Goal: Communication & Community: Answer question/provide support

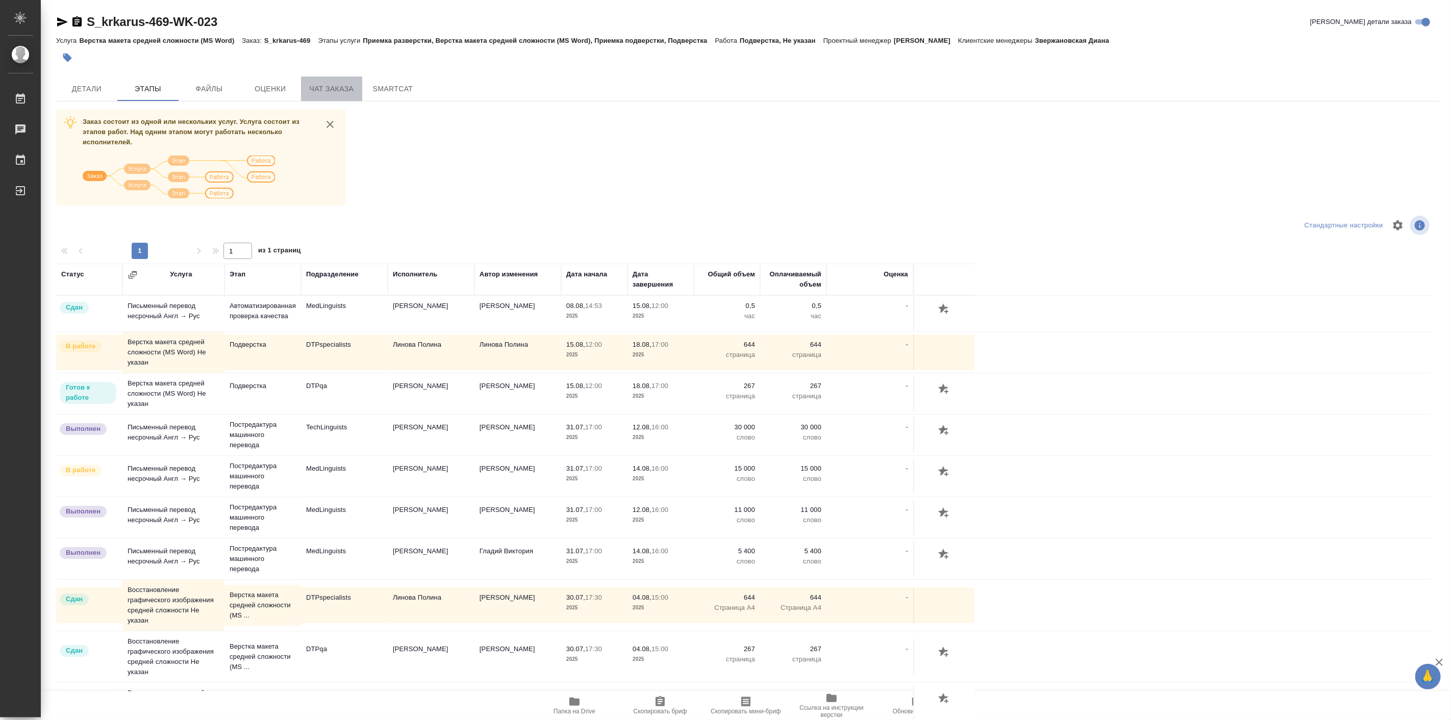
click at [333, 94] on span "Чат заказа" at bounding box center [331, 89] width 49 height 13
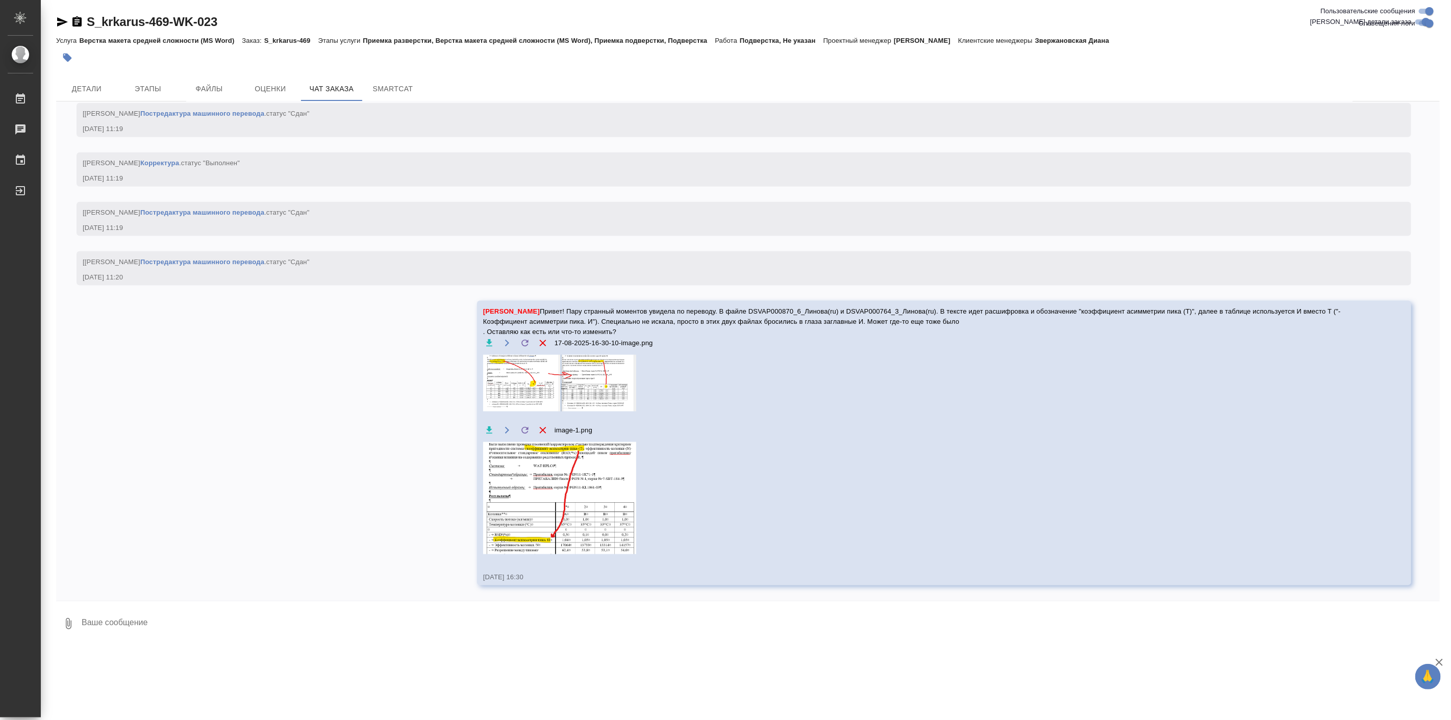
scroll to position [24764, 0]
click at [185, 616] on textarea at bounding box center [760, 624] width 1359 height 35
type textarea "C"
drag, startPoint x: 228, startPoint y: 620, endPoint x: 276, endPoint y: 617, distance: 48.1
click at [276, 617] on textarea "Следом вопрос. Файл . Оригинал - ISOBUTANOL" at bounding box center [752, 624] width 1342 height 35
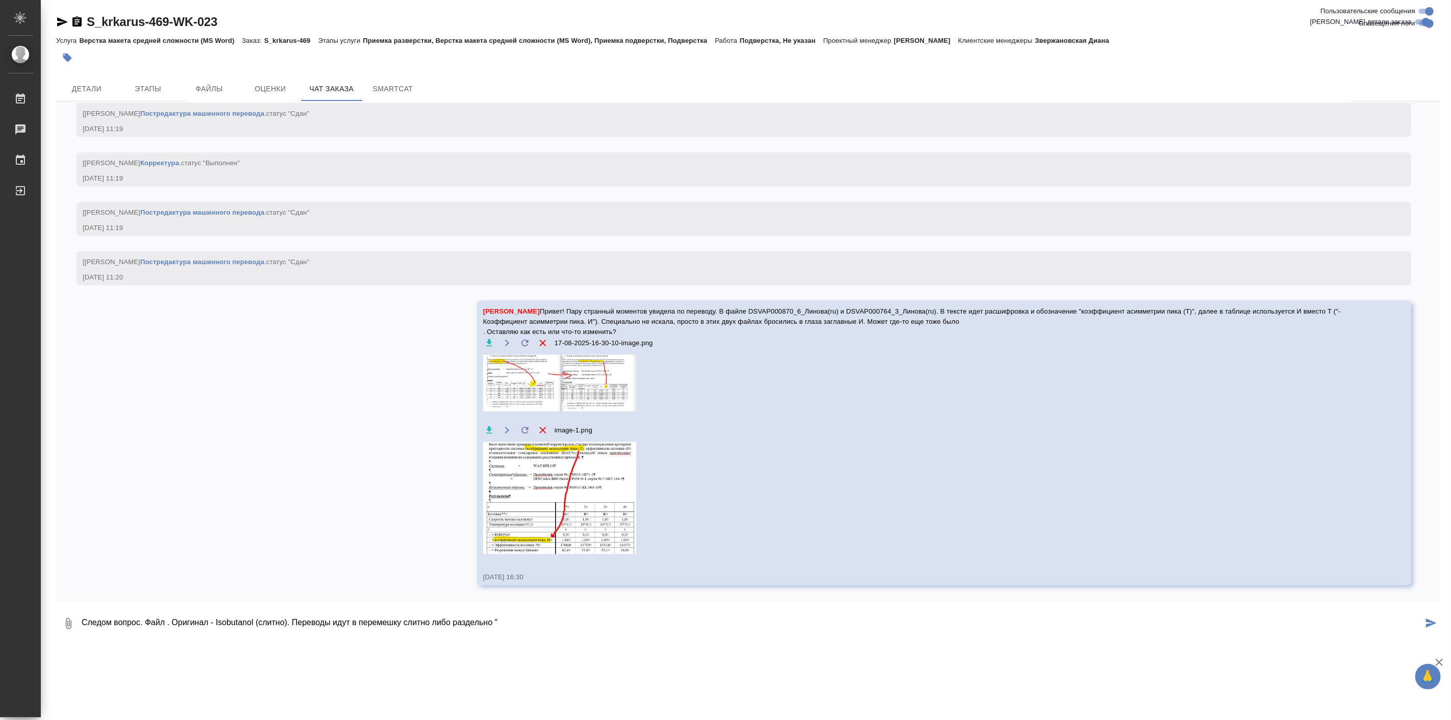
paste textarea "изо бутанол"
click at [860, 630] on textarea "Следом вопрос. Файл . Оригинал - Isobutanol (слитно). Переводы идут в перемешку…" at bounding box center [752, 624] width 1342 height 35
click at [171, 625] on textarea "Следом вопрос. Файл . Оригинал - Isobutanol (слитно). Переводы идут в перемешку…" at bounding box center [752, 624] width 1342 height 35
paste textarea "DSVAP000760_4_Линова(ru)"
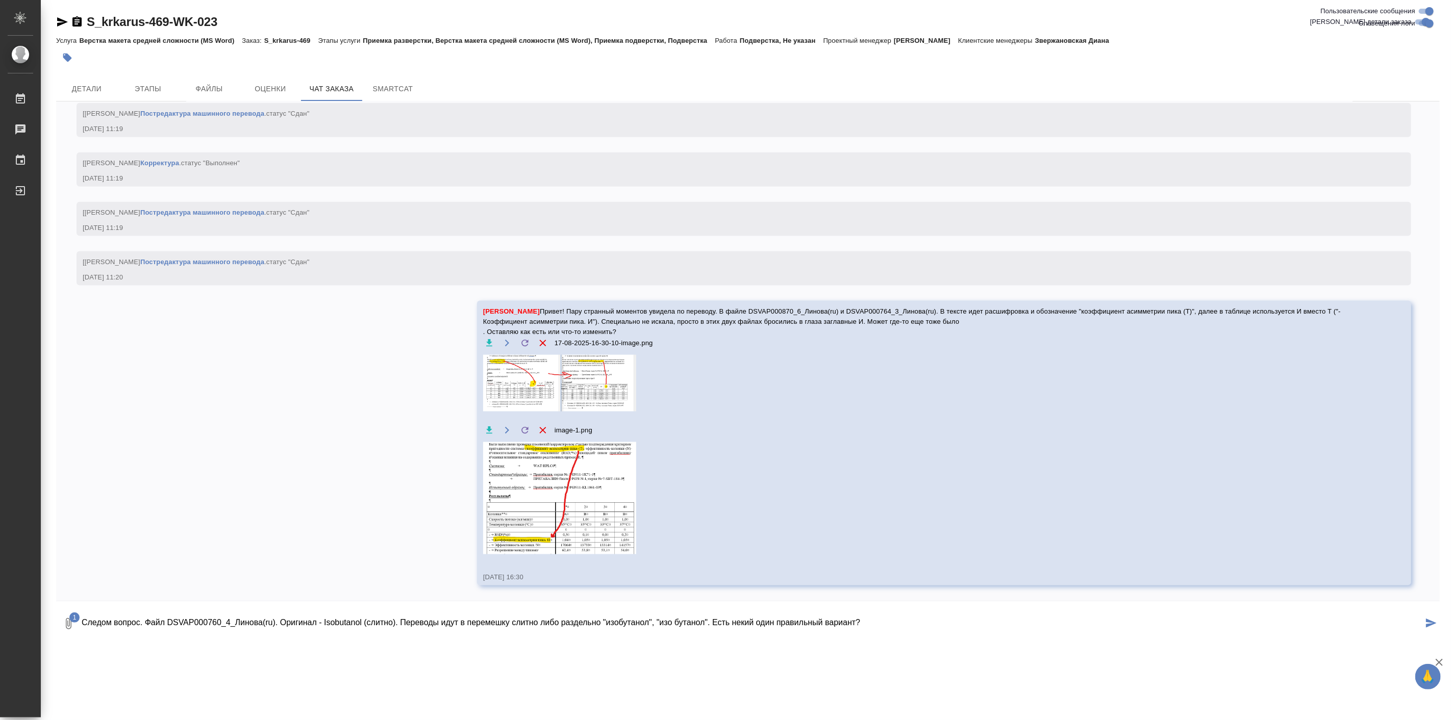
click at [932, 623] on textarea "Следом вопрос. Файл DSVAP000760_4_Линова(ru). Оригинал - Isobutanol (слитно). П…" at bounding box center [752, 624] width 1342 height 35
type textarea "Следом вопрос. Файл DSVAP000760_4_Линова(ru). Оригинал - Isobutanol (слитно). П…"
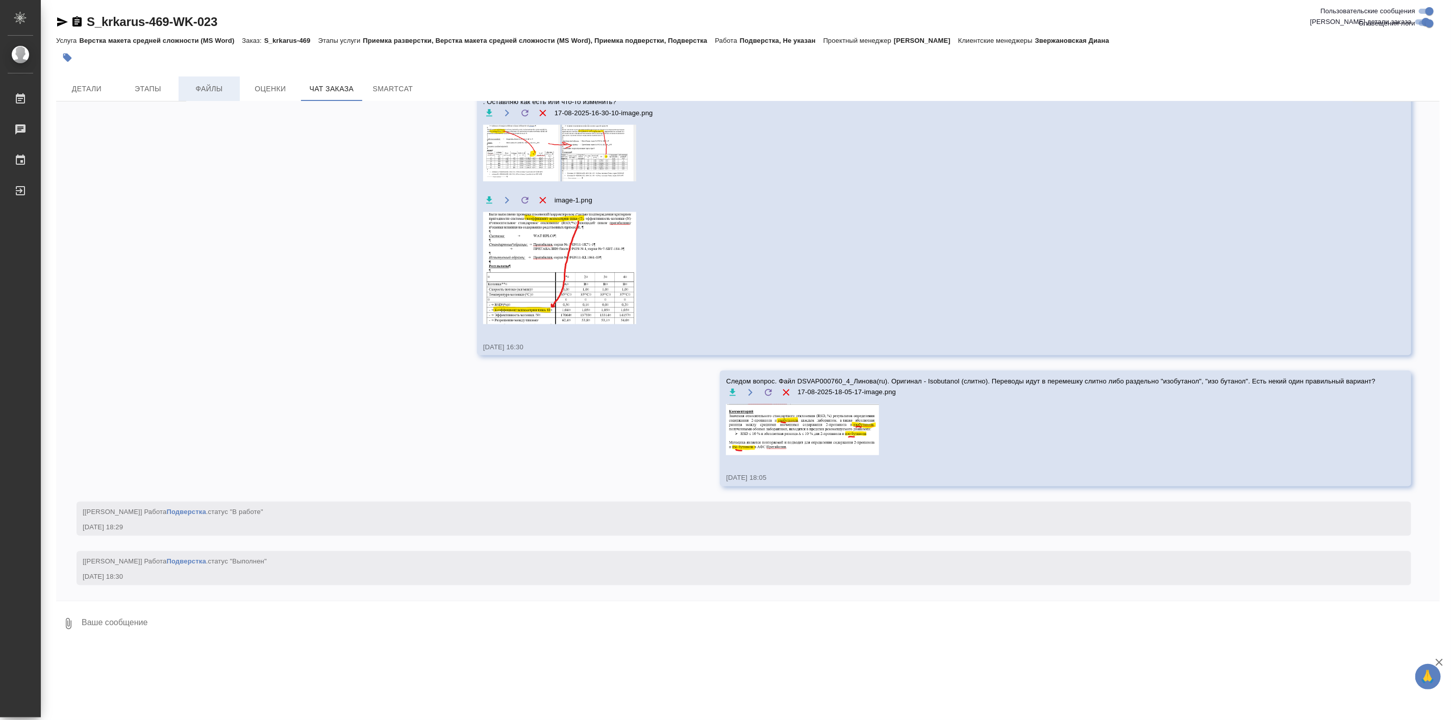
scroll to position [24994, 0]
click at [154, 86] on span "Этапы" at bounding box center [147, 89] width 49 height 13
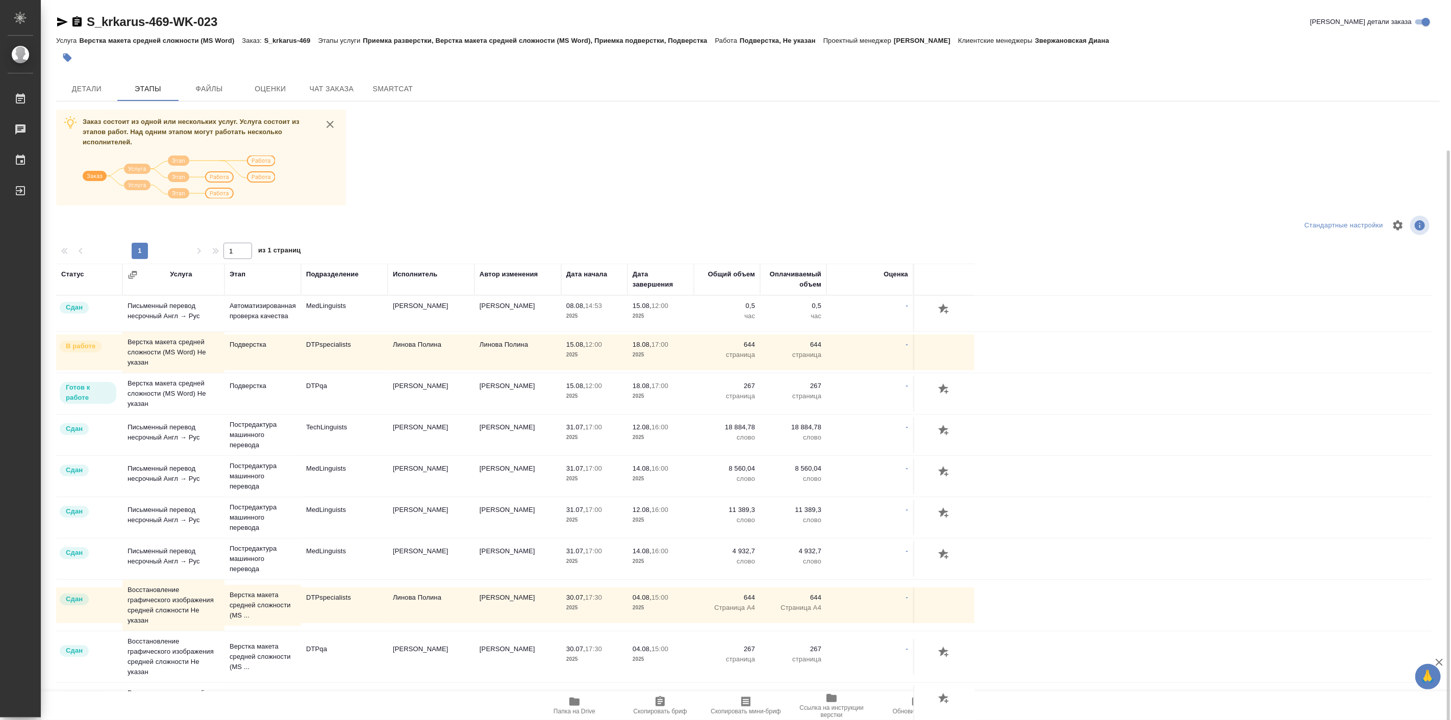
scroll to position [79, 0]
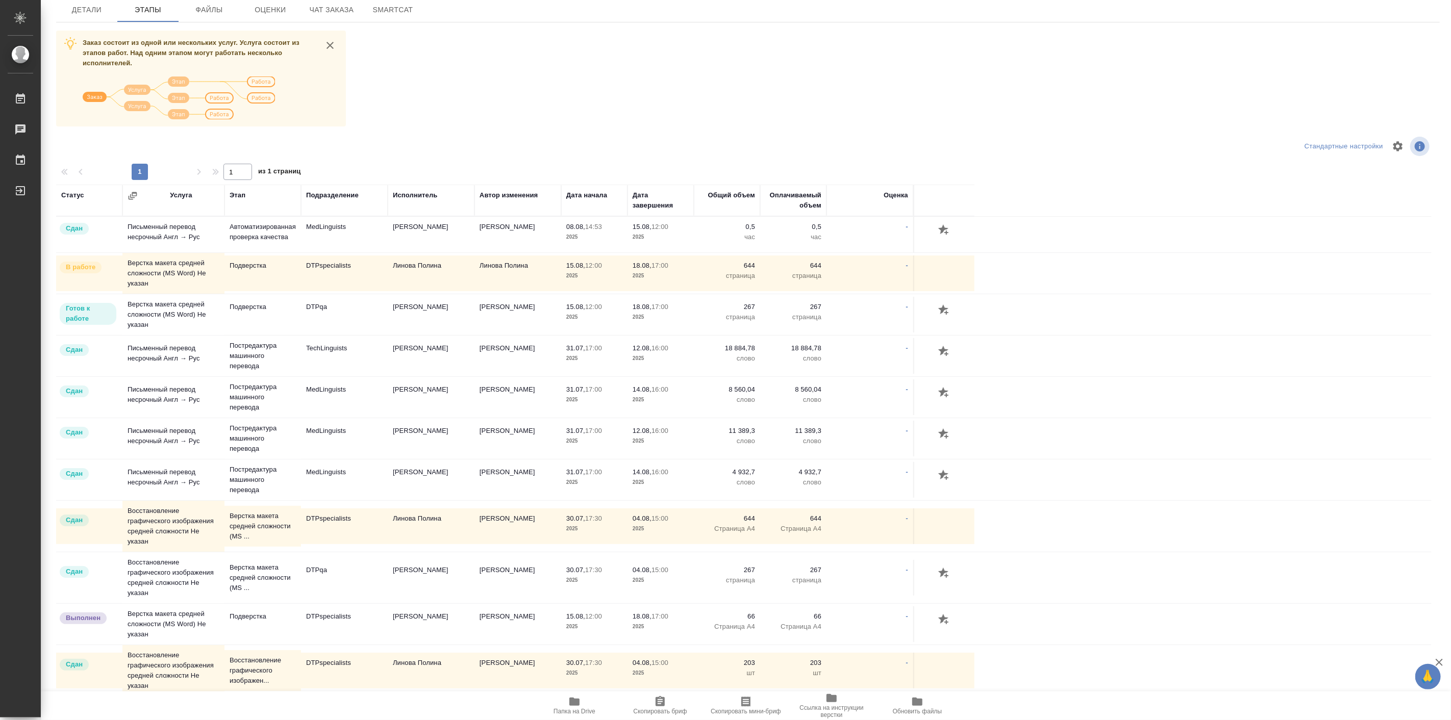
click at [575, 708] on span "Папка на Drive" at bounding box center [575, 711] width 42 height 7
